Goal: Task Accomplishment & Management: Complete application form

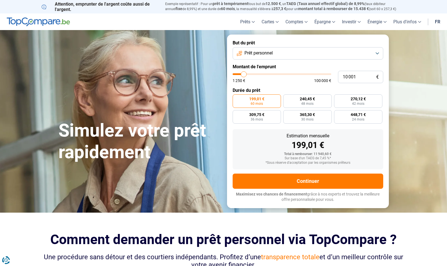
click at [256, 52] on span "Prêt personnel" at bounding box center [258, 53] width 28 height 6
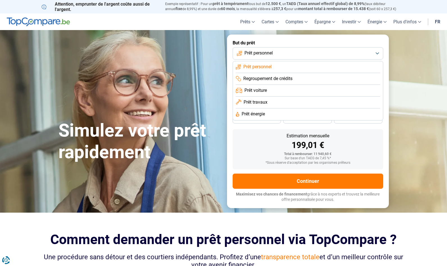
click at [256, 65] on span "Prêt personnel" at bounding box center [257, 67] width 28 height 6
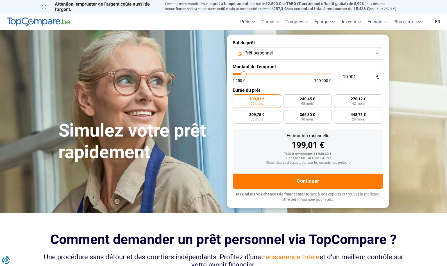
type input "9 000"
type input "9000"
type input "9 250"
type input "9250"
click at [243, 74] on input "range" at bounding box center [282, 74] width 99 height 2
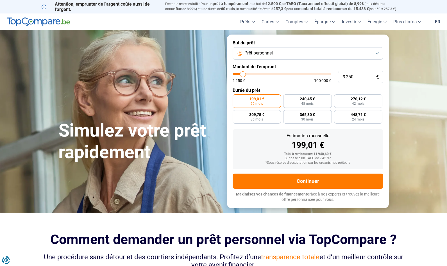
radio input "true"
click at [340, 75] on input "9 250" at bounding box center [360, 77] width 45 height 12
type input "3"
type input "1250"
type input "30"
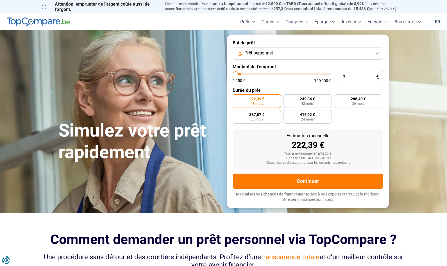
type input "1250"
type input "300"
type input "1250"
type input "3 000"
type input "3000"
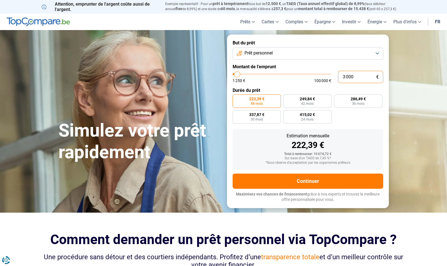
type input "30 000"
type input "30000"
type input "300 000"
type input "100000"
type input "100 000"
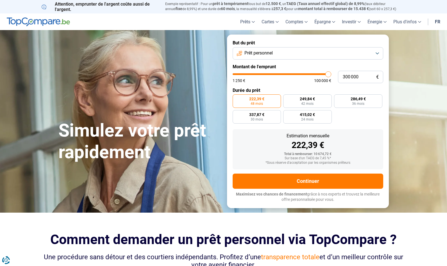
type input "100000"
radio input "false"
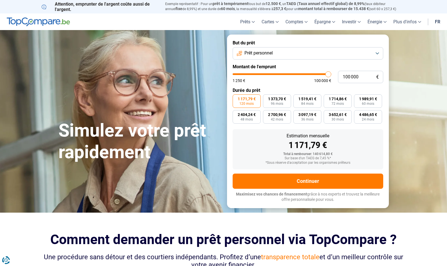
click at [250, 102] on span "120 mois" at bounding box center [246, 103] width 14 height 3
click at [236, 98] on input "1 171,79 € 120 mois" at bounding box center [235, 96] width 4 height 4
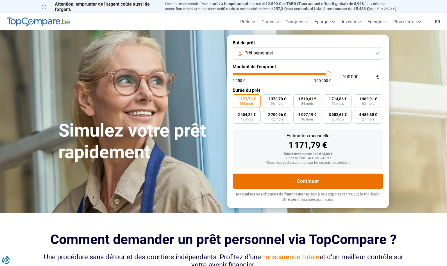
click at [301, 181] on button "Continuer" at bounding box center [308, 181] width 151 height 15
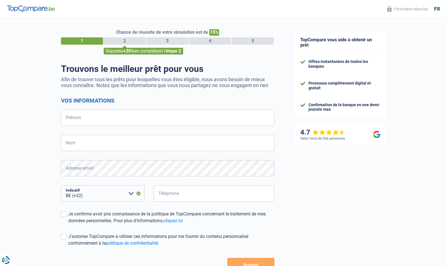
select select "32"
